Goal: Find specific page/section: Find specific page/section

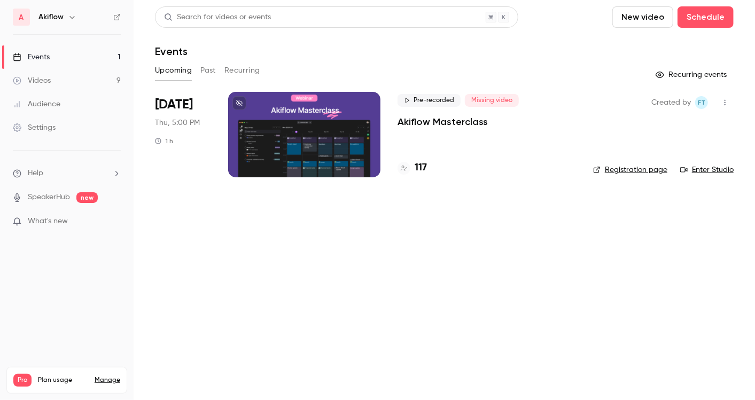
click at [108, 80] on link "Videos 9" at bounding box center [67, 81] width 134 height 24
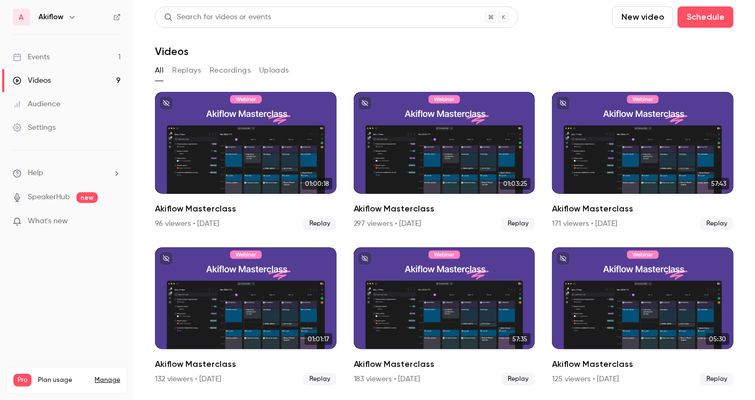
click at [77, 52] on link "Events 1" at bounding box center [67, 57] width 134 height 24
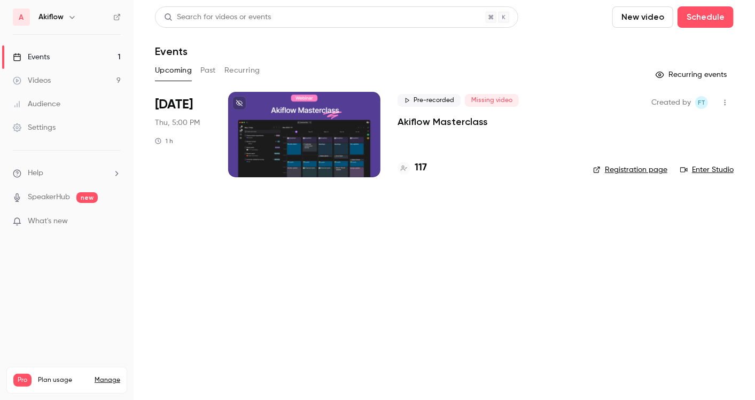
click at [302, 139] on div at bounding box center [304, 134] width 152 height 85
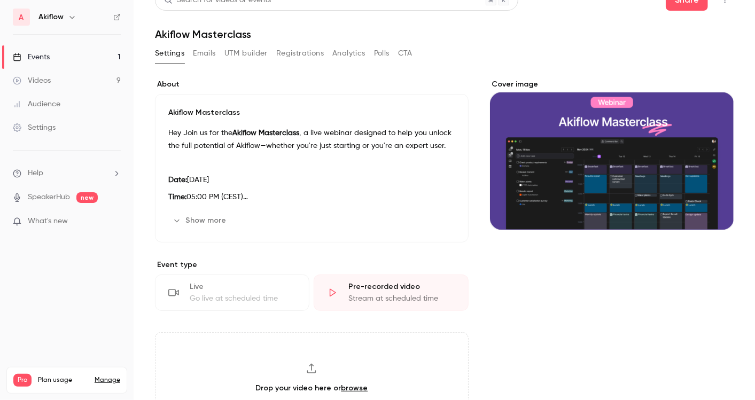
scroll to position [18, 0]
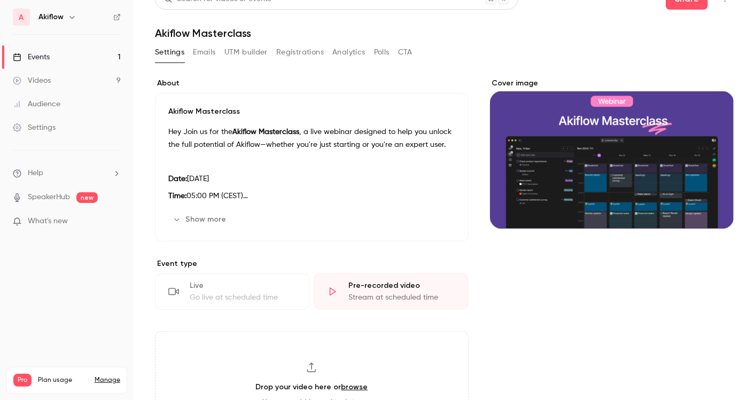
click at [244, 290] on div "Live Go live at scheduled time" at bounding box center [232, 292] width 154 height 36
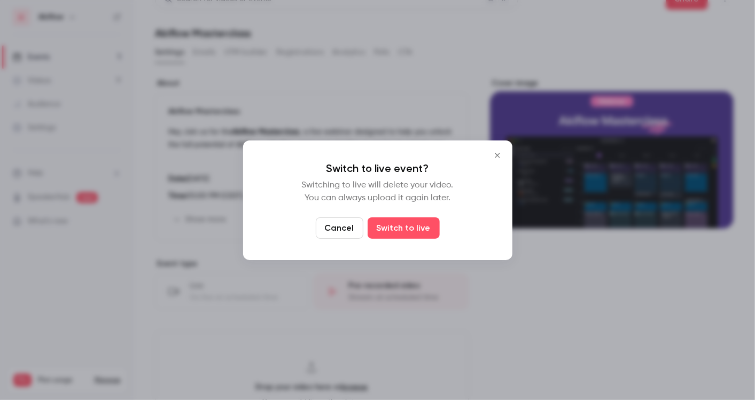
click at [497, 158] on icon "Close" at bounding box center [497, 155] width 13 height 9
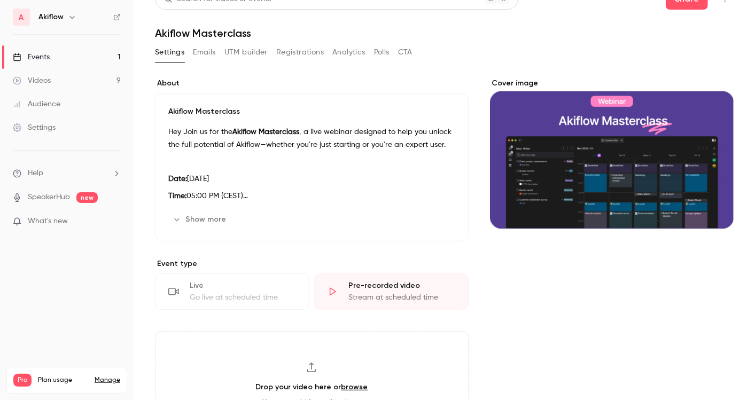
click at [237, 290] on div "Live" at bounding box center [243, 286] width 106 height 11
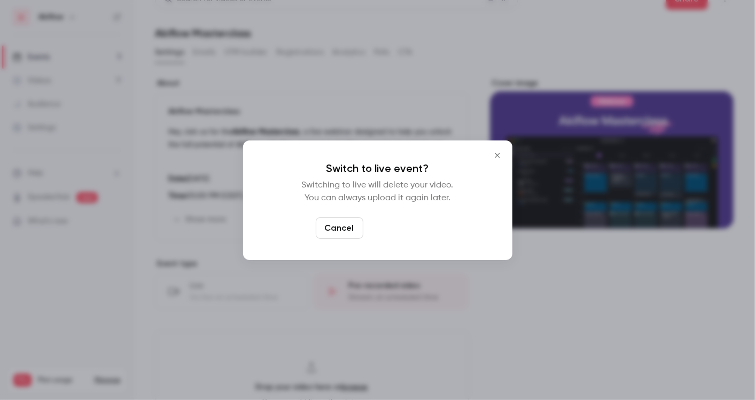
click at [415, 223] on button "Switch to live" at bounding box center [404, 227] width 72 height 21
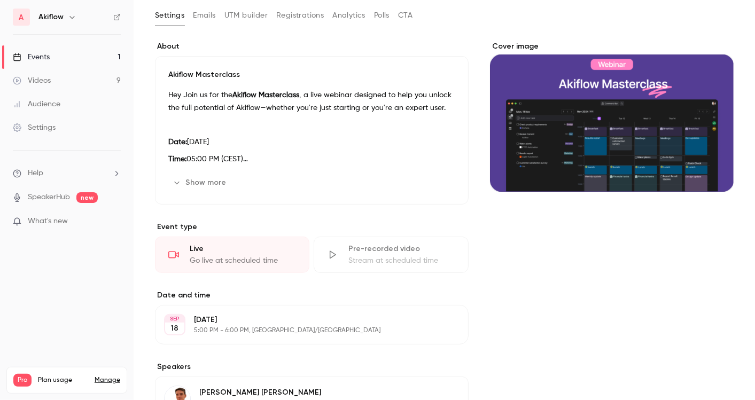
scroll to position [0, 0]
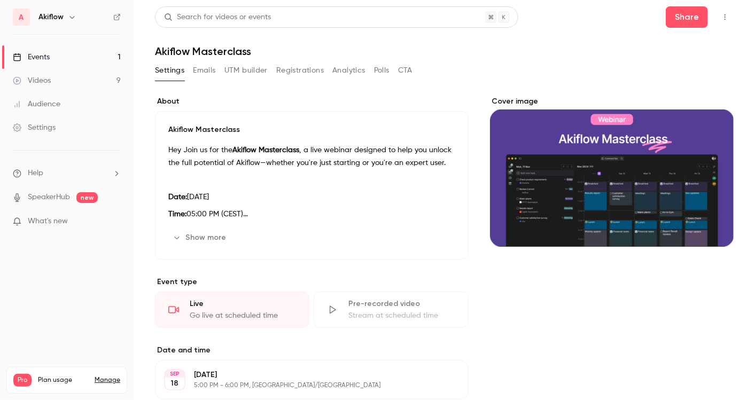
click at [49, 64] on link "Events 1" at bounding box center [67, 57] width 134 height 24
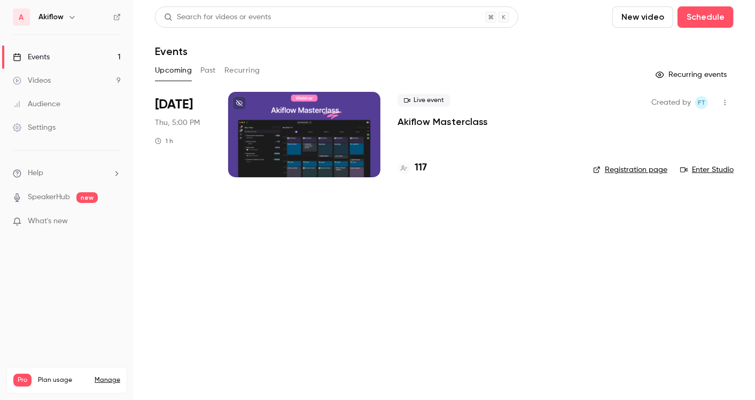
click at [295, 153] on div at bounding box center [304, 134] width 152 height 85
